Goal: Use online tool/utility: Utilize a website feature to perform a specific function

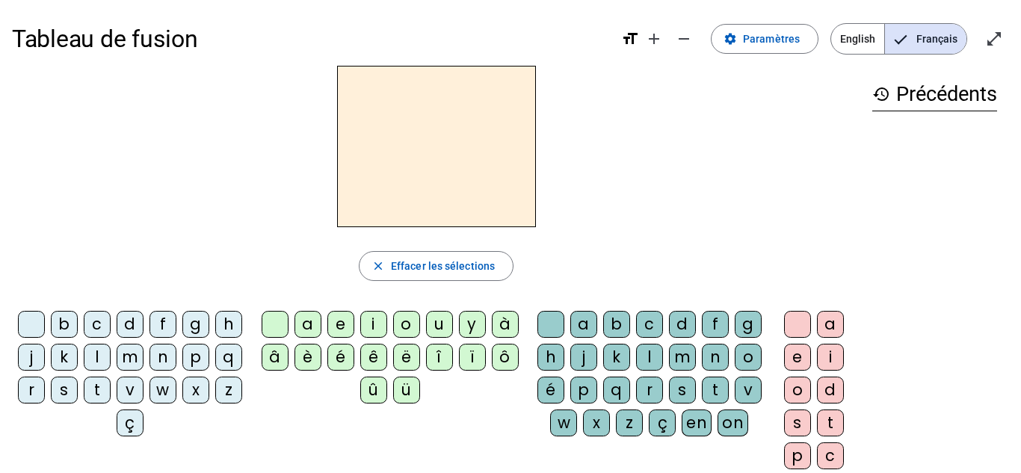
click at [144, 390] on div "v" at bounding box center [130, 390] width 27 height 27
click at [446, 327] on div "u" at bounding box center [439, 324] width 27 height 27
click at [78, 327] on div "b" at bounding box center [64, 324] width 27 height 27
click at [111, 363] on div "l" at bounding box center [97, 357] width 27 height 27
click at [111, 395] on div "t" at bounding box center [97, 390] width 27 height 27
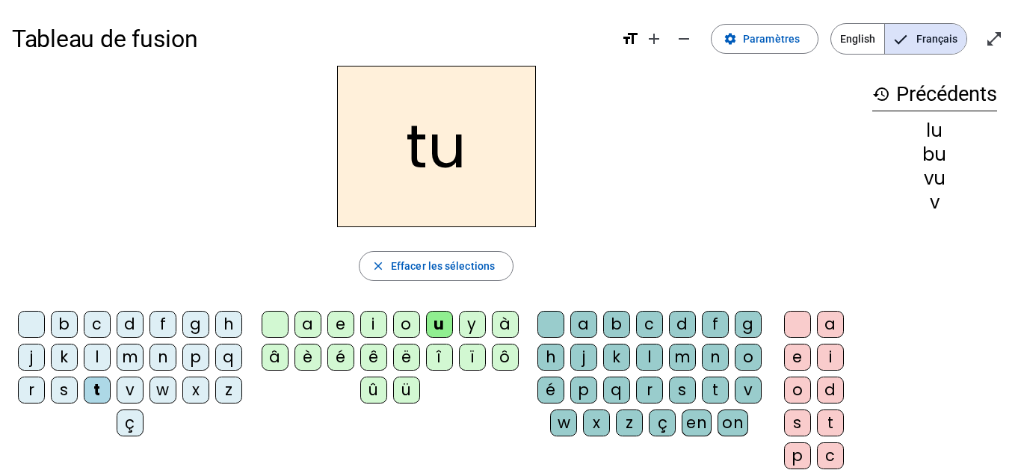
click at [78, 390] on div "s" at bounding box center [64, 390] width 27 height 27
click at [312, 324] on div "a" at bounding box center [308, 324] width 27 height 27
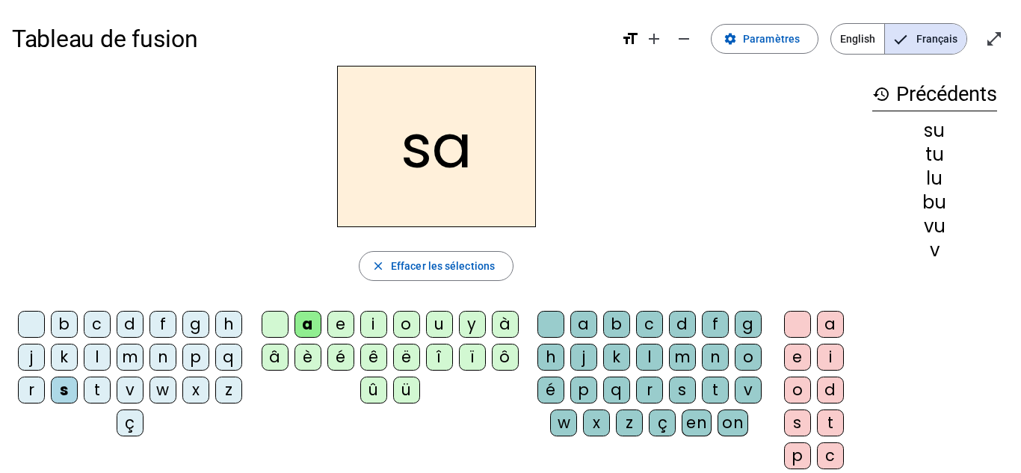
click at [144, 355] on div "m" at bounding box center [130, 357] width 27 height 27
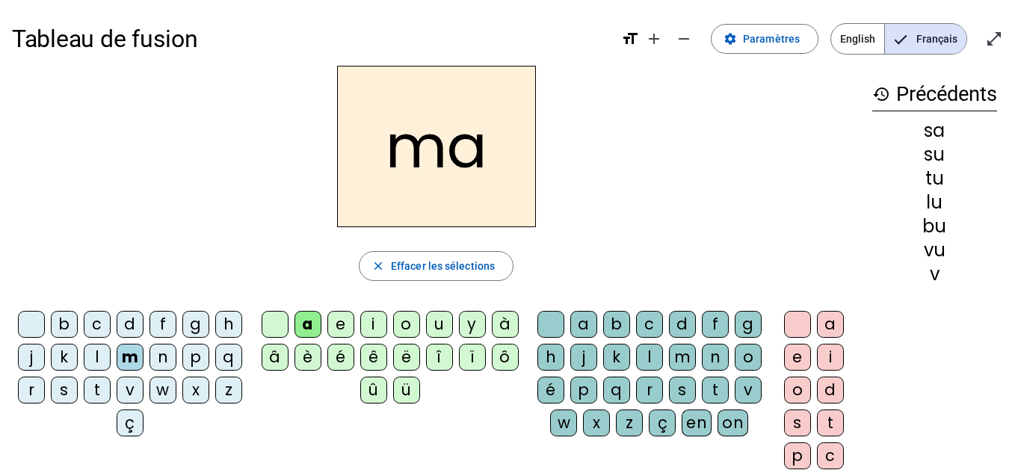
click at [144, 393] on div "v" at bounding box center [130, 390] width 27 height 27
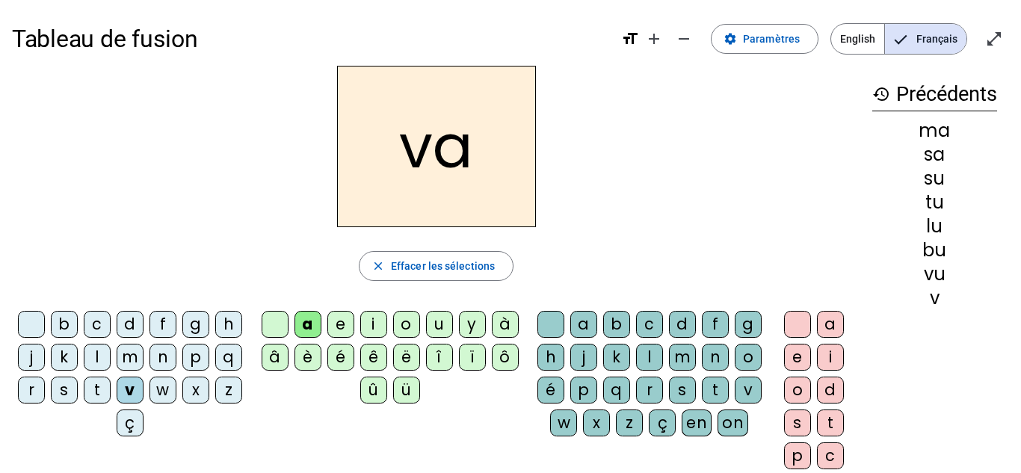
click at [663, 358] on div "l" at bounding box center [649, 357] width 27 height 27
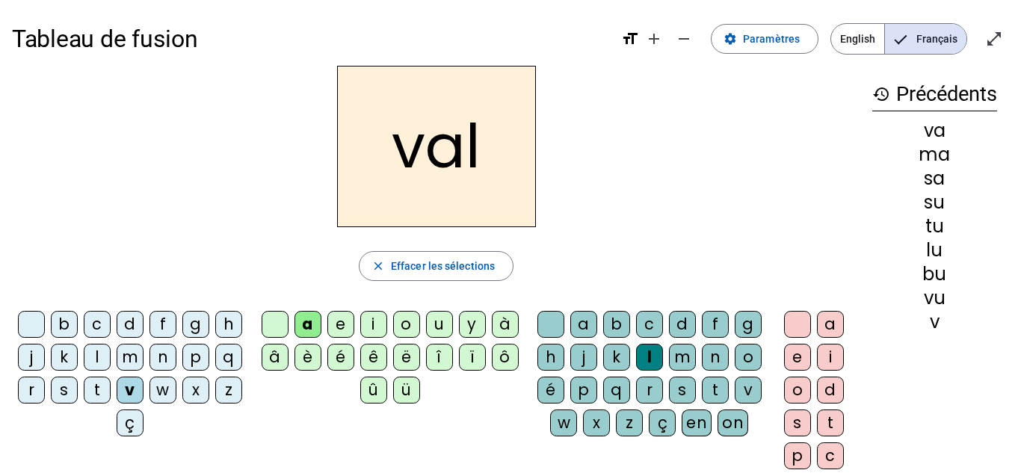
click at [78, 327] on div "b" at bounding box center [64, 324] width 27 height 27
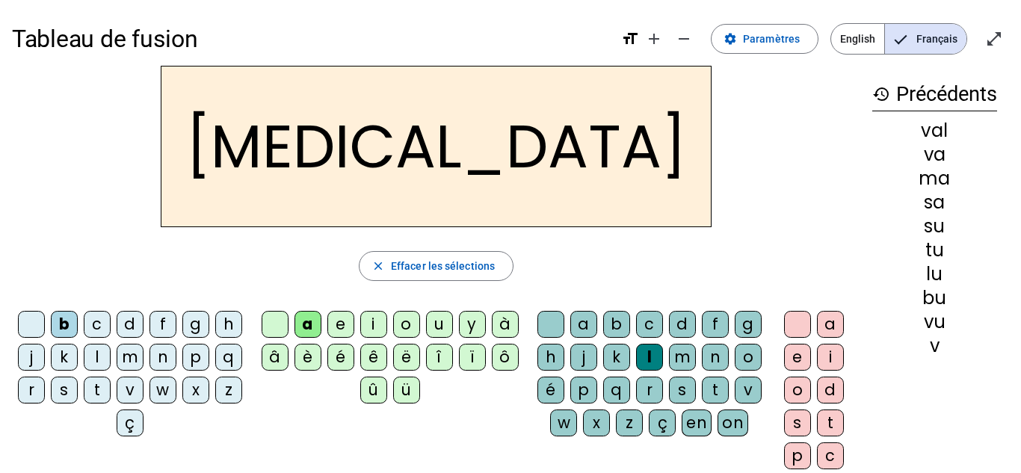
click at [657, 323] on div "c" at bounding box center [649, 324] width 27 height 27
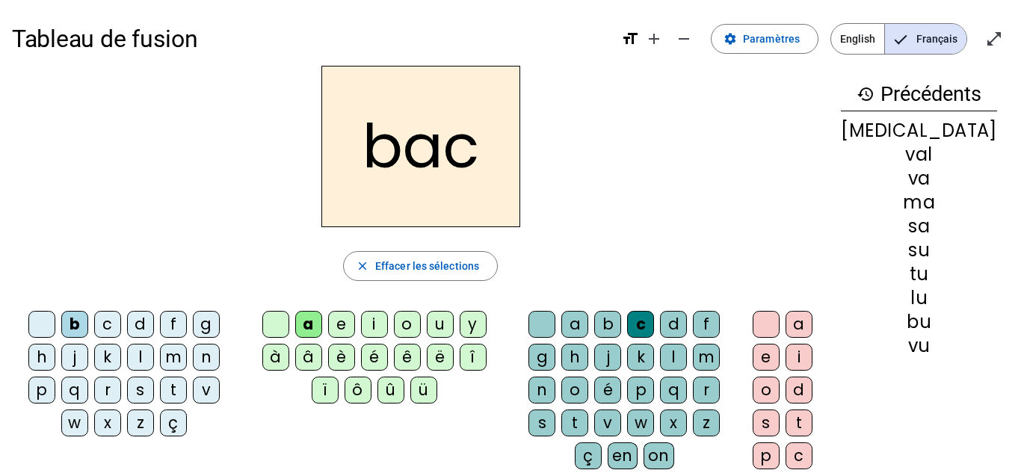
click at [143, 393] on div "s" at bounding box center [140, 390] width 27 height 27
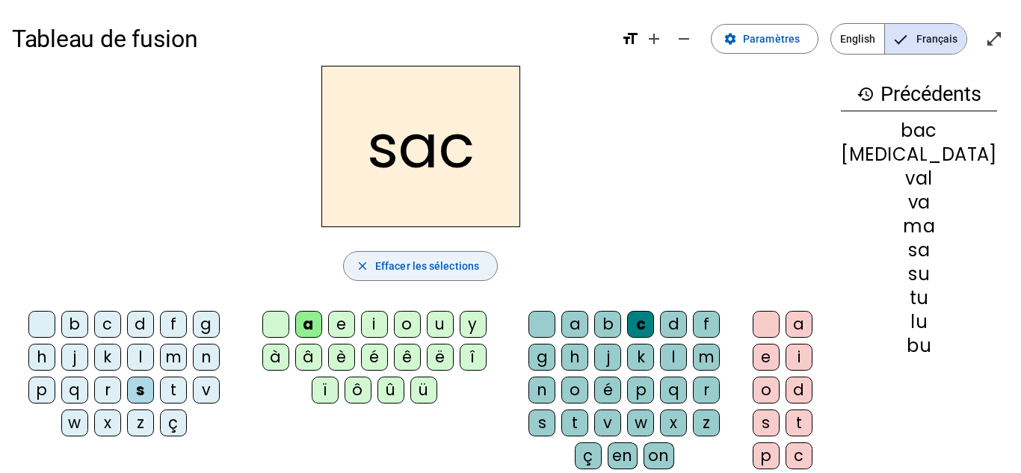
click at [438, 265] on span "Effacer les sélections" at bounding box center [427, 266] width 104 height 18
